Goal: Task Accomplishment & Management: Use online tool/utility

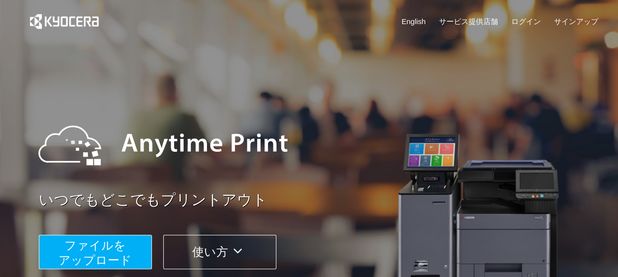
click at [100, 247] on span "ファイルを ​​アップロード" at bounding box center [95, 253] width 73 height 28
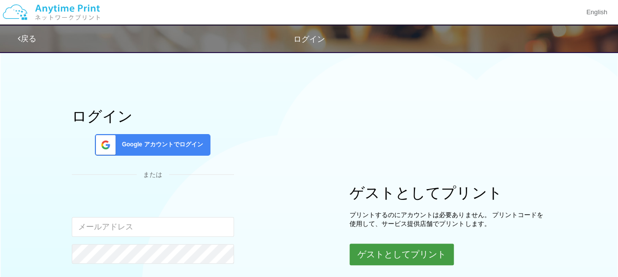
click at [362, 264] on button "ゲストとしてプリント" at bounding box center [402, 255] width 104 height 22
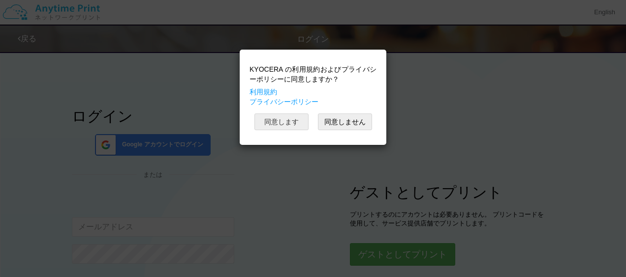
click at [286, 117] on button "同意します" at bounding box center [281, 122] width 54 height 17
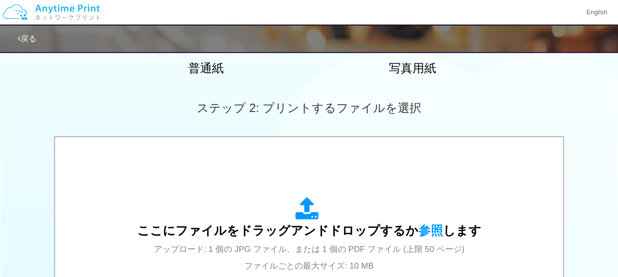
scroll to position [346, 0]
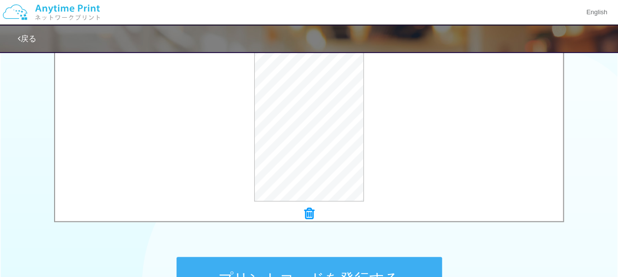
click at [293, 262] on button "プリントコードを発行する" at bounding box center [310, 279] width 266 height 44
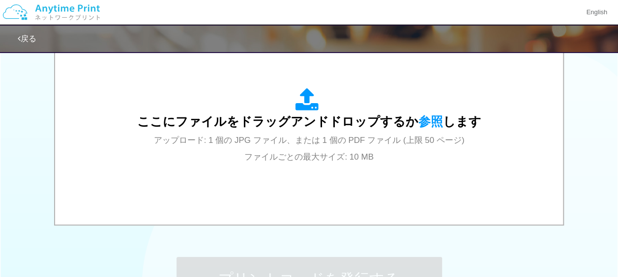
scroll to position [0, 0]
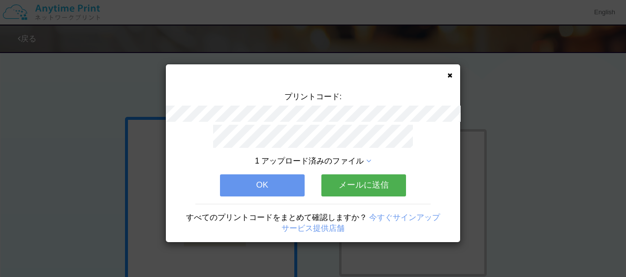
click at [245, 179] on button "OK" at bounding box center [262, 186] width 85 height 22
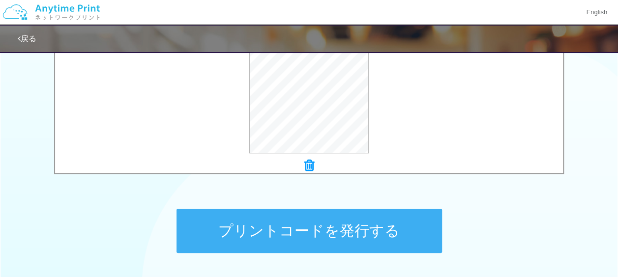
scroll to position [397, 0]
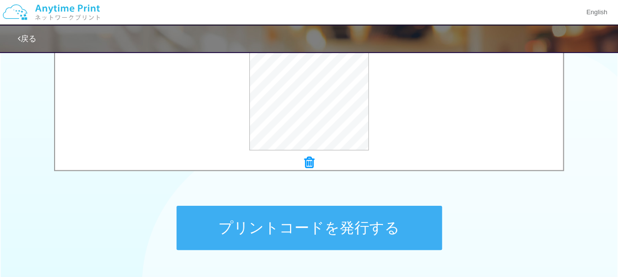
click at [386, 226] on button "プリントコードを発行する" at bounding box center [310, 228] width 266 height 44
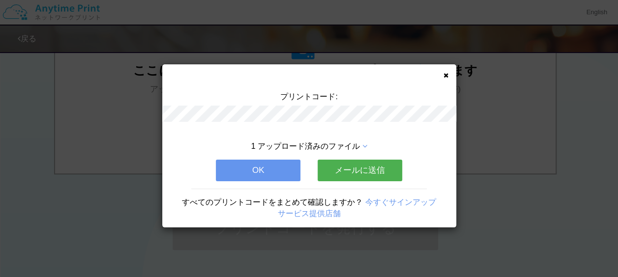
scroll to position [0, 0]
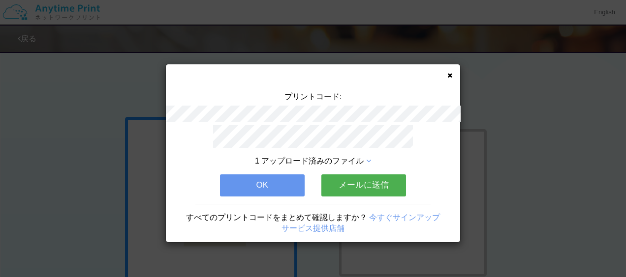
click at [252, 182] on button "OK" at bounding box center [262, 186] width 85 height 22
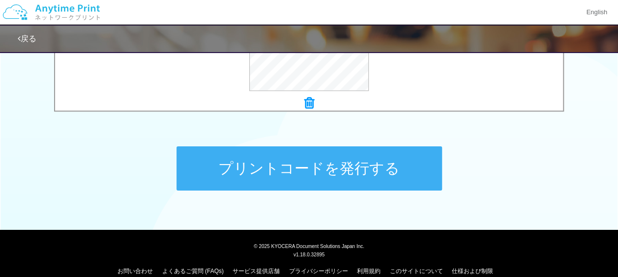
scroll to position [470, 0]
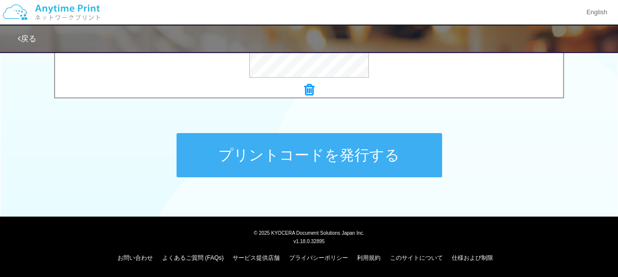
click at [344, 139] on button "プリントコードを発行する" at bounding box center [310, 155] width 266 height 44
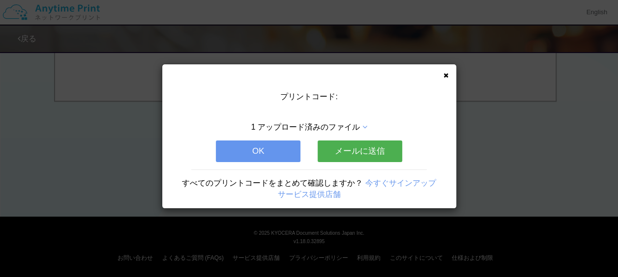
scroll to position [0, 0]
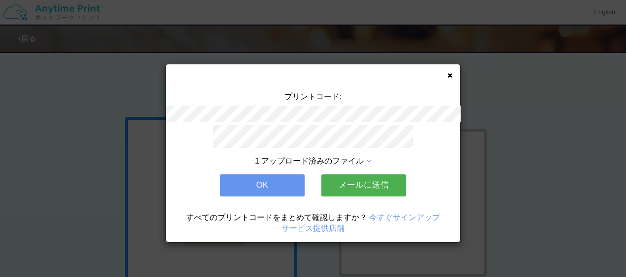
click at [268, 182] on button "OK" at bounding box center [262, 186] width 85 height 22
